Goal: Register for event/course

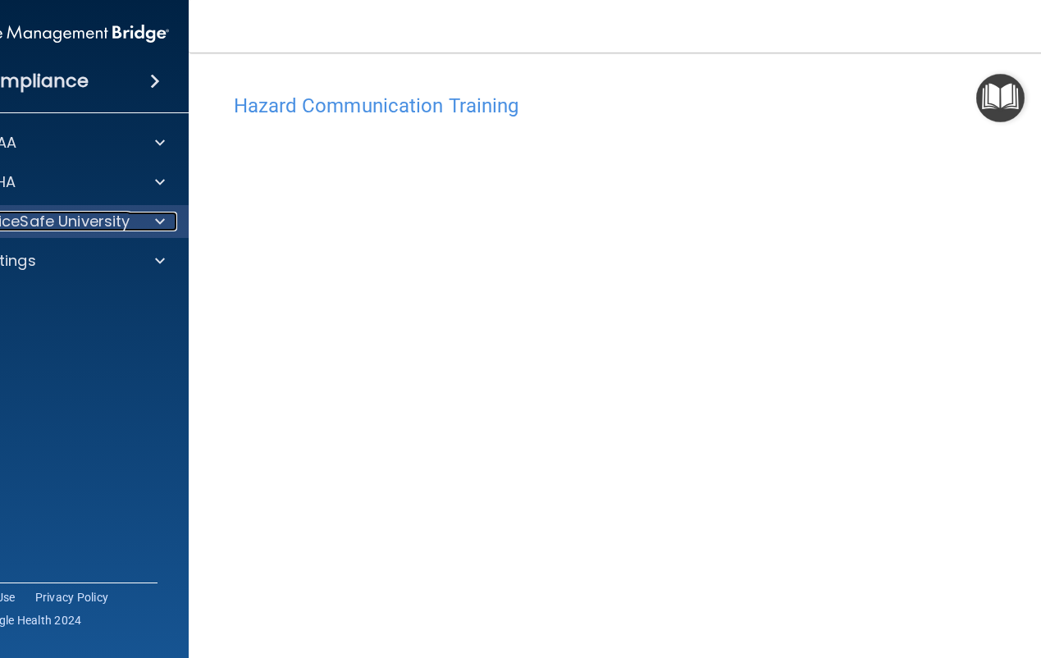
click at [93, 218] on p "OfficeSafe University" at bounding box center [52, 222] width 155 height 20
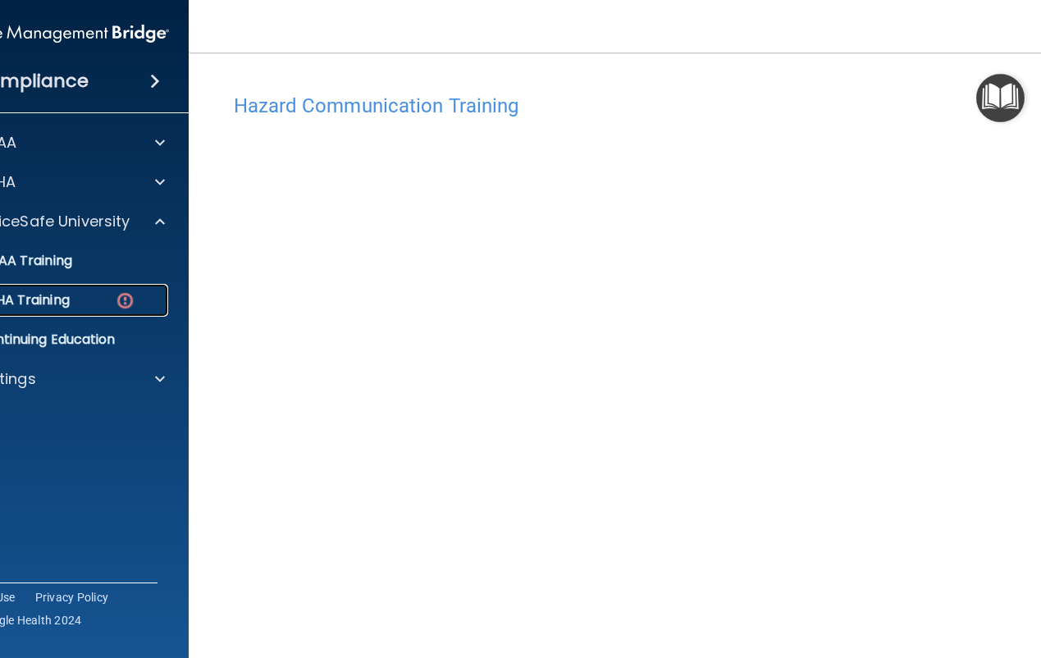
click at [66, 296] on div "OSHA Training" at bounding box center [49, 300] width 224 height 16
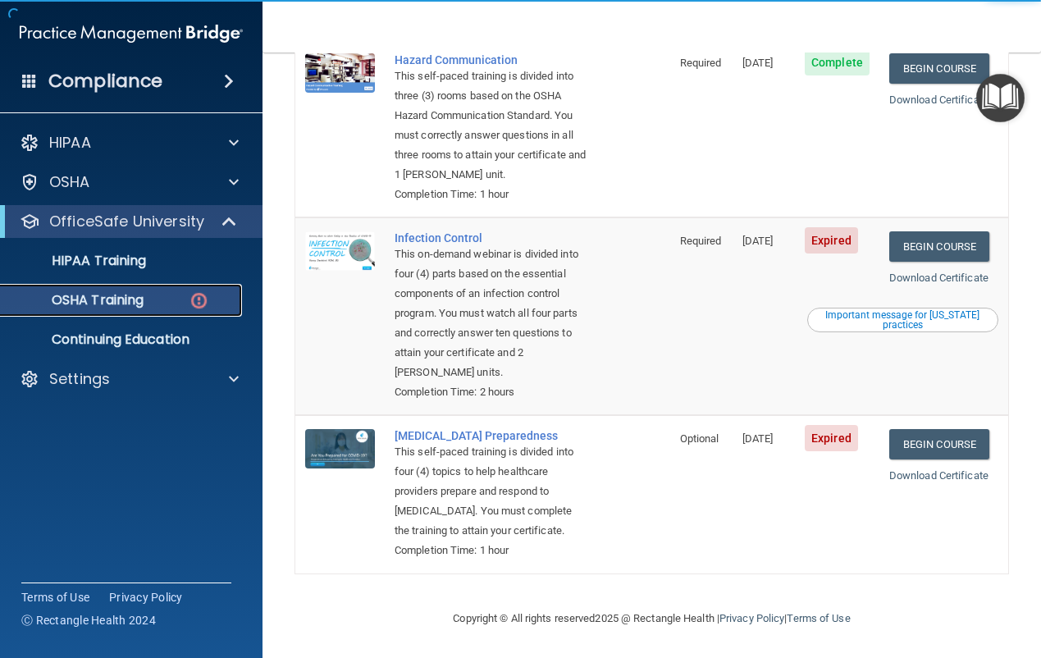
scroll to position [450, 0]
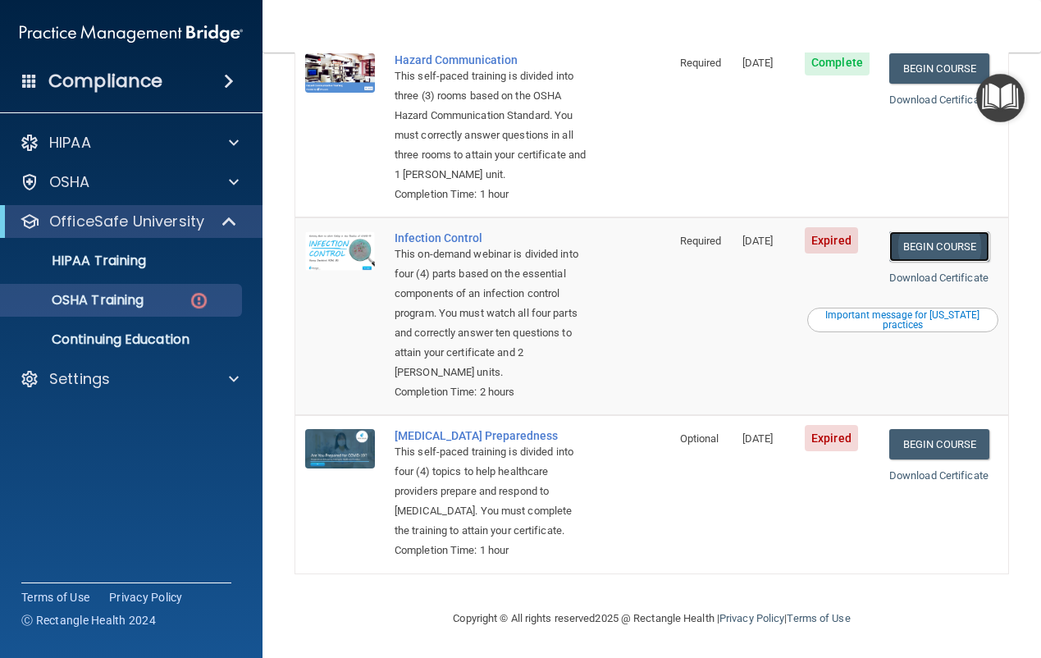
click at [946, 231] on link "Begin Course" at bounding box center [939, 246] width 100 height 30
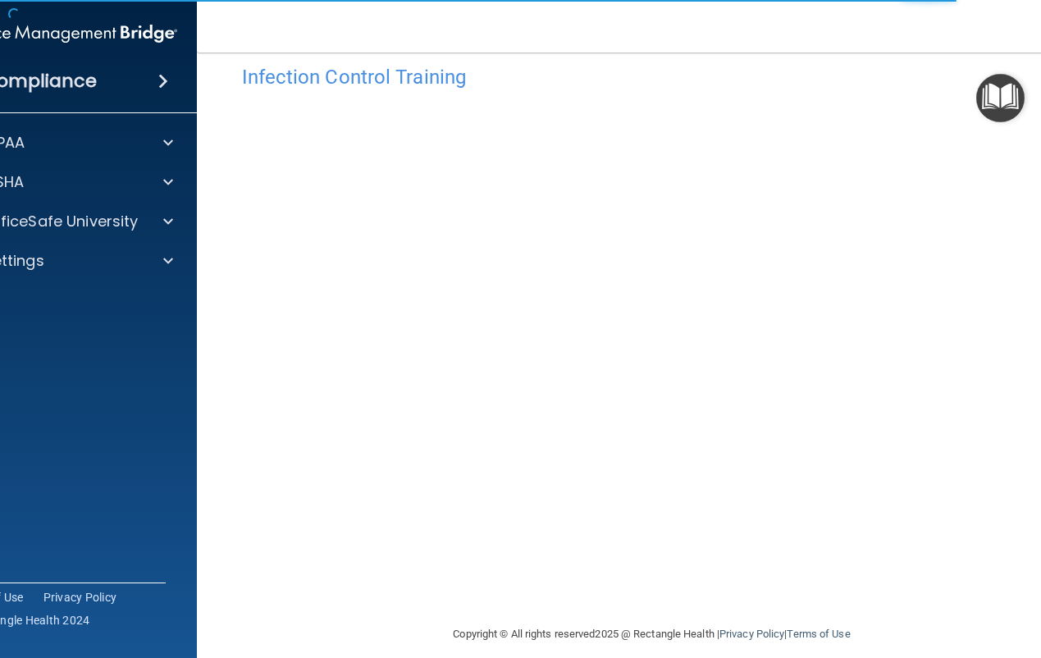
scroll to position [44, 0]
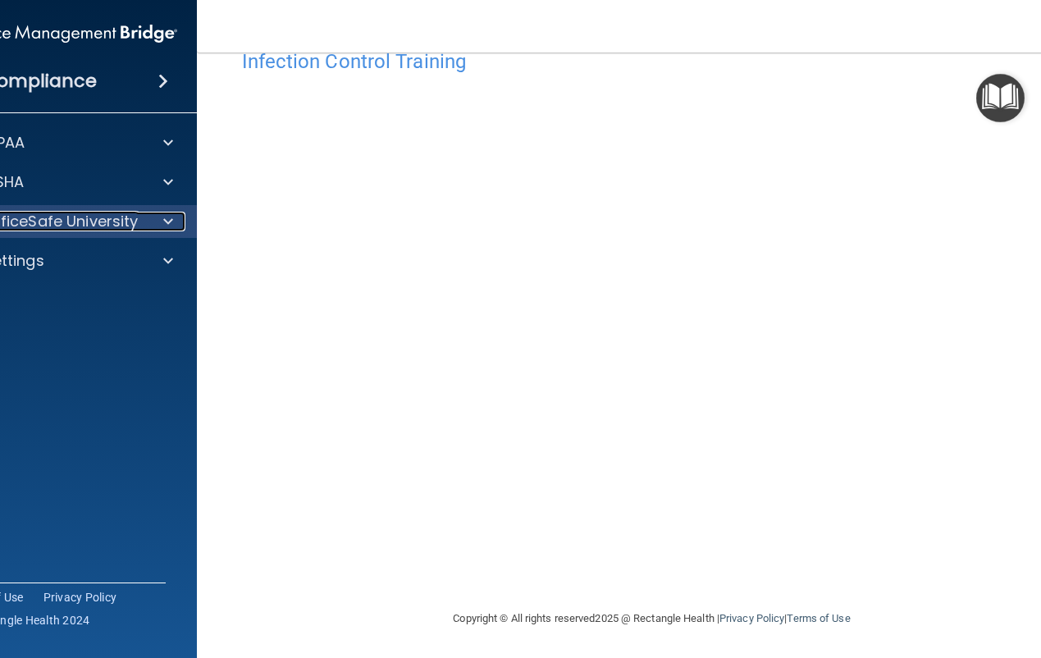
click at [87, 226] on p "OfficeSafe University" at bounding box center [61, 222] width 155 height 20
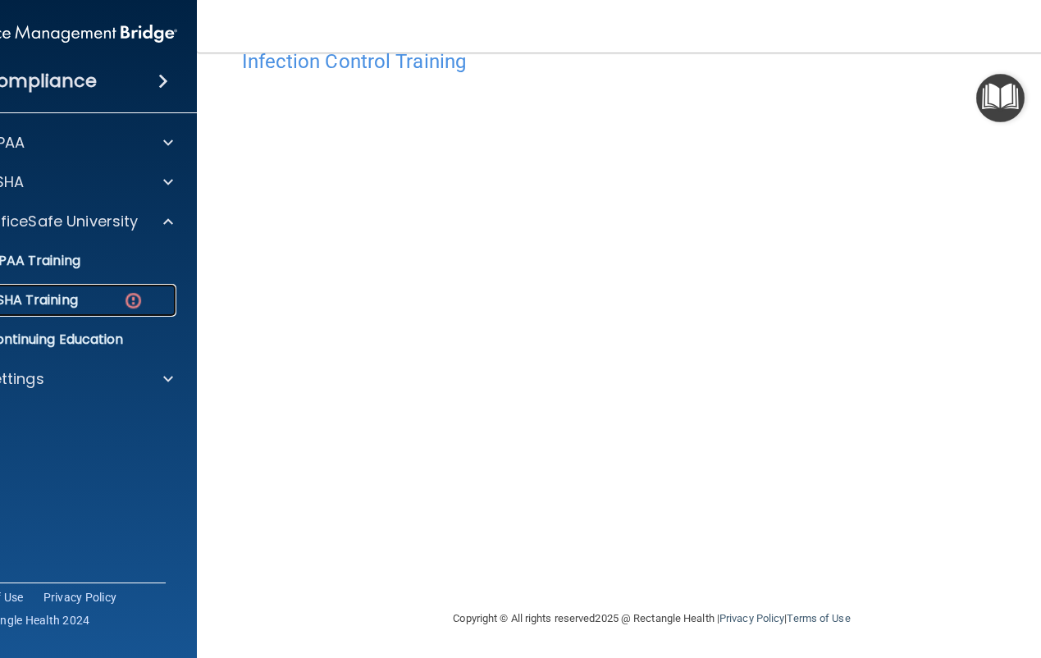
click at [102, 300] on div "OSHA Training" at bounding box center [57, 300] width 224 height 16
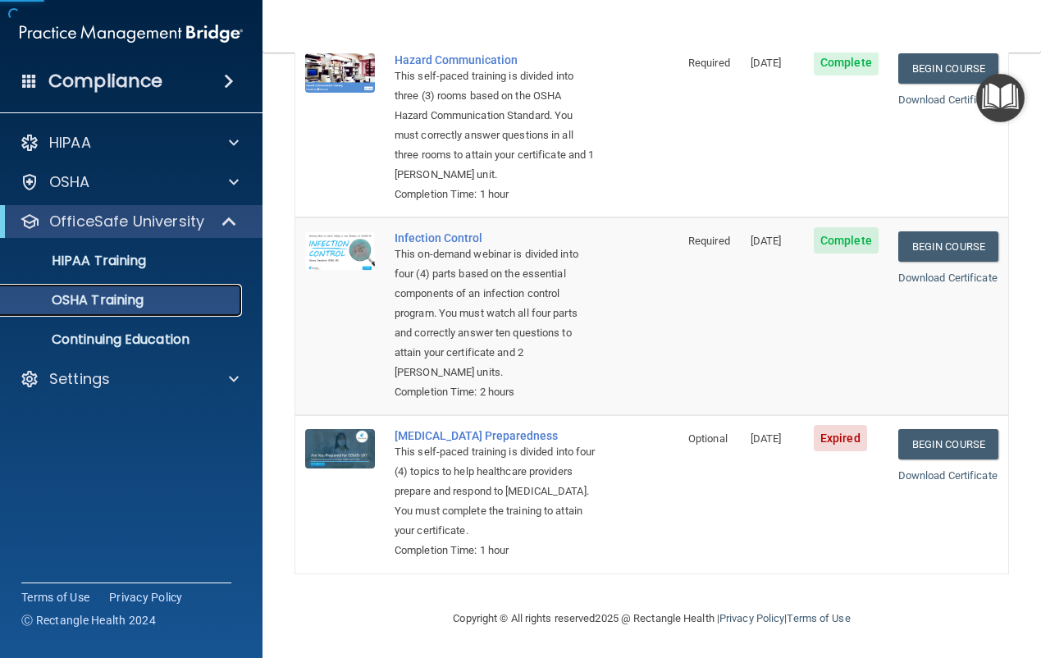
scroll to position [404, 0]
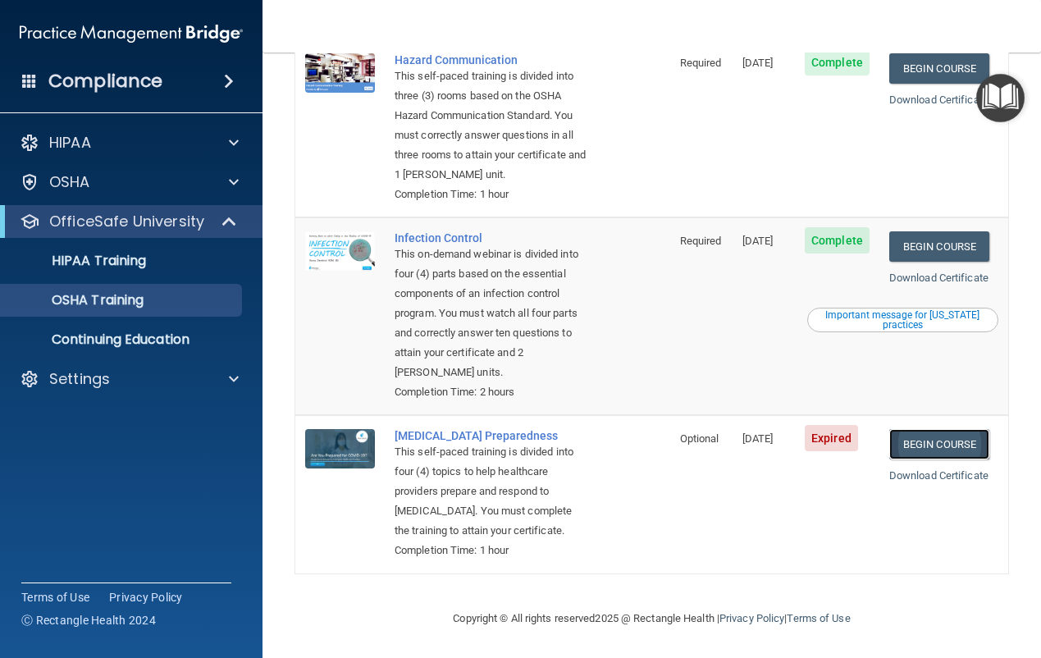
click at [955, 429] on link "Begin Course" at bounding box center [939, 444] width 100 height 30
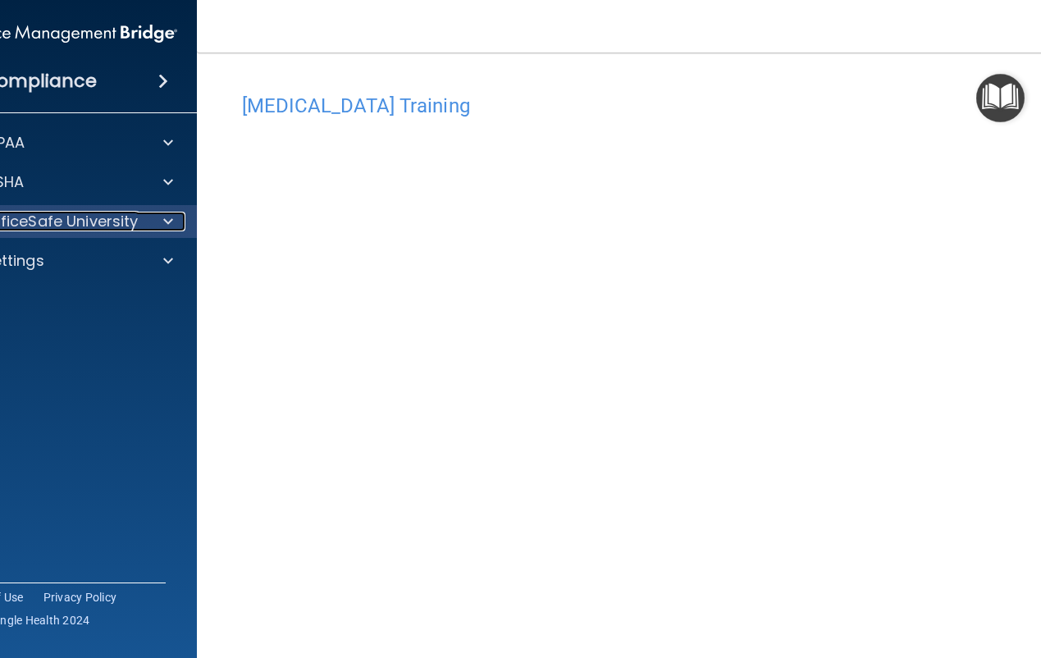
click at [97, 222] on p "OfficeSafe University" at bounding box center [61, 222] width 155 height 20
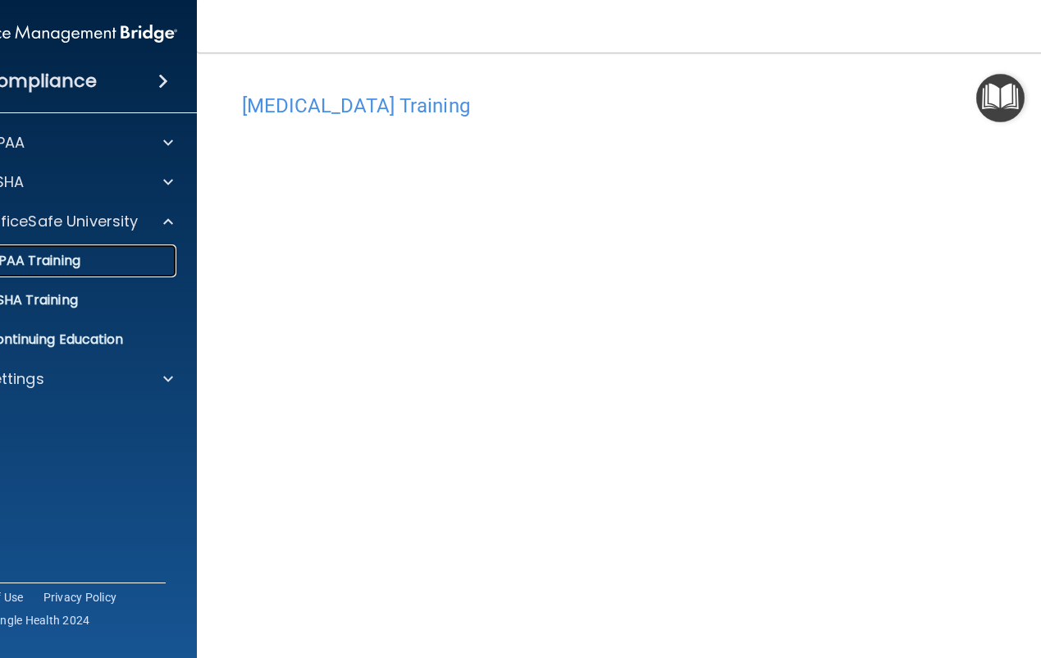
click at [84, 253] on div "HIPAA Training" at bounding box center [57, 261] width 224 height 16
